Goal: Complete application form

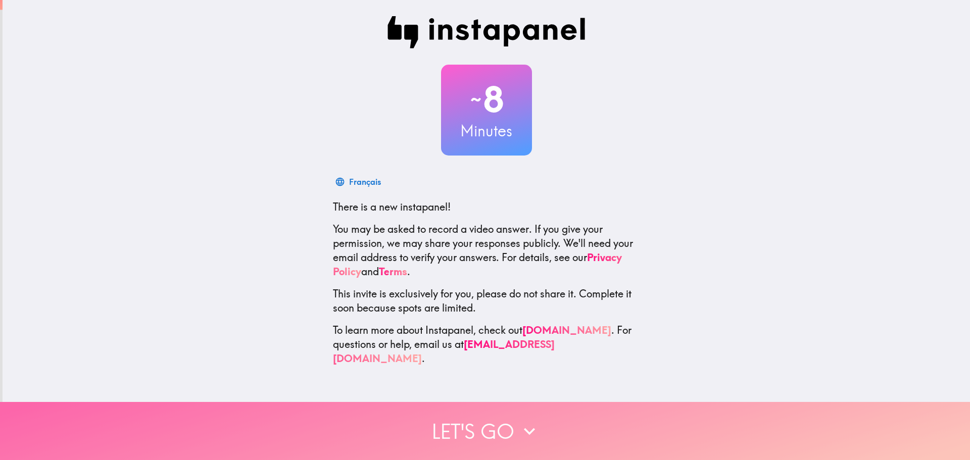
click at [461, 430] on button "Let's go" at bounding box center [485, 431] width 970 height 58
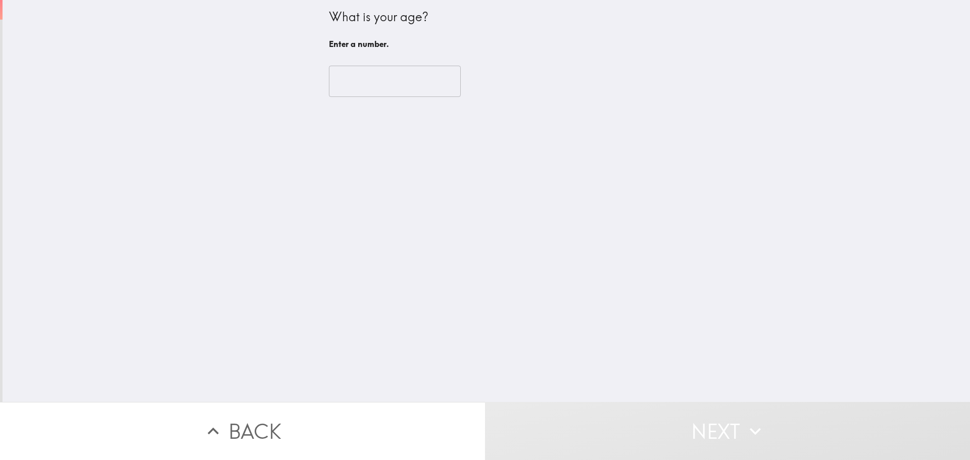
click at [335, 90] on input "number" at bounding box center [395, 81] width 132 height 31
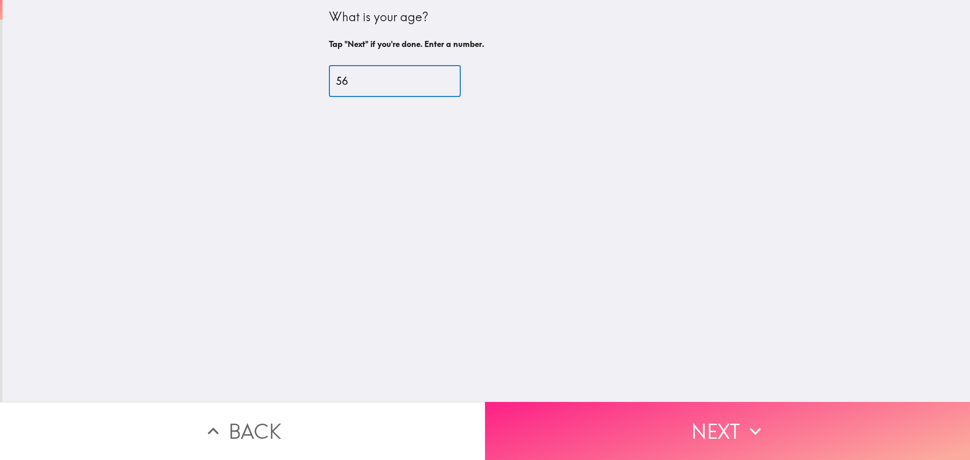
type input "56"
click at [626, 429] on button "Next" at bounding box center [727, 431] width 485 height 58
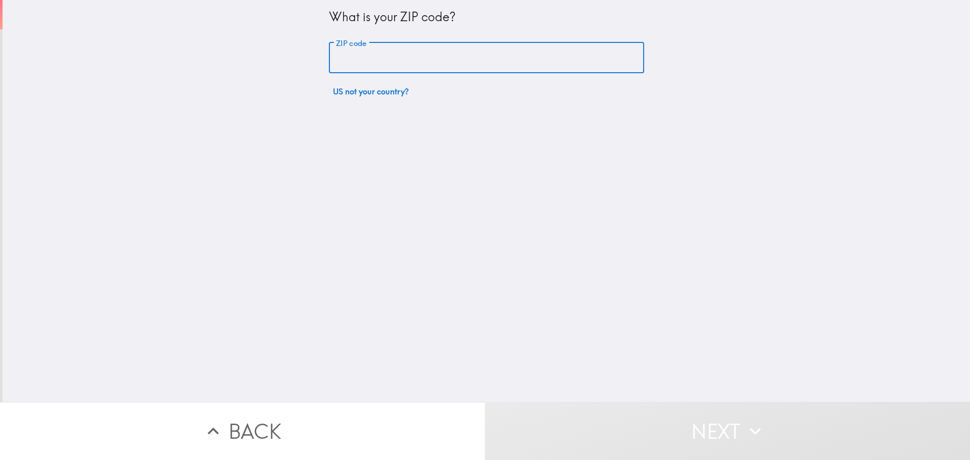
click at [397, 47] on input "ZIP code" at bounding box center [486, 57] width 315 height 31
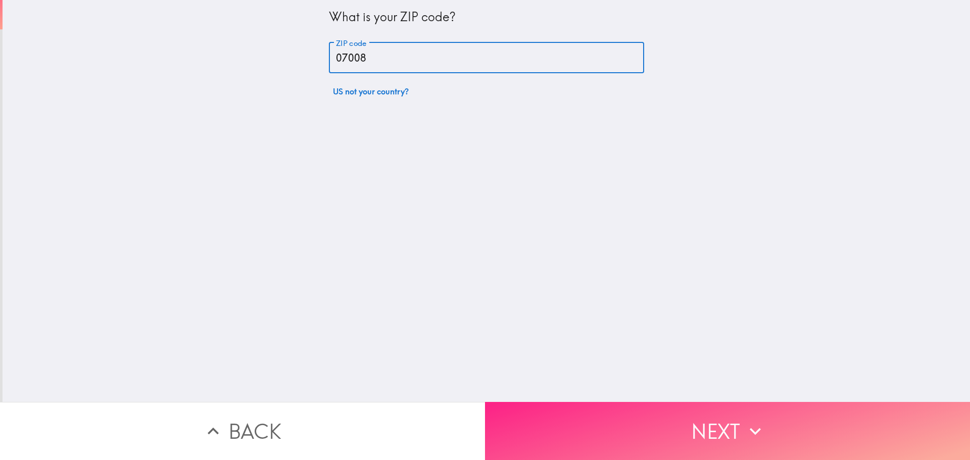
type input "07008"
click at [623, 403] on button "Next" at bounding box center [727, 431] width 485 height 58
